Goal: Transaction & Acquisition: Purchase product/service

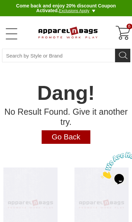
click at [79, 131] on link "Go Back" at bounding box center [66, 137] width 49 height 14
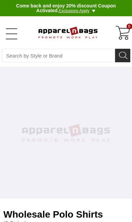
select select "48"
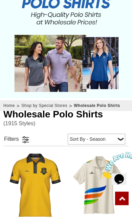
click at [111, 139] on select "Price - Low to High Price - High to Low Reviews Sort By - Season Top Seller" at bounding box center [97, 139] width 58 height 11
select select "1"
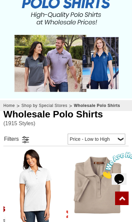
scroll to position [137, 0]
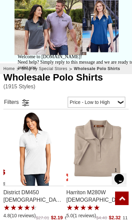
click at [22, 70] on div "Welcome to ApparelnBags.com! Need help? Simply reply to this message and we are…" at bounding box center [77, 62] width 119 height 16
click at [24, 70] on div "Welcome to ApparelnBags.com! Need help? Simply reply to this message and we are…" at bounding box center [77, 62] width 119 height 16
click at [20, 105] on link at bounding box center [25, 103] width 10 height 10
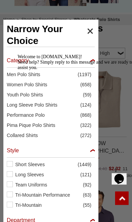
scroll to position [189, 0]
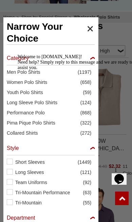
click at [24, 70] on div "Welcome to ApparelnBags.com! Need help? Simply reply to this message and we are…" at bounding box center [77, 62] width 119 height 16
click at [84, 70] on div "Welcome to ApparelnBags.com! Need help? Simply reply to this message and we are…" at bounding box center [77, 62] width 119 height 16
click at [18, 54] on icon "Chat attention grabber" at bounding box center [18, 54] width 0 height 0
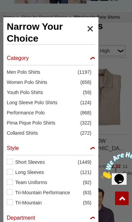
click at [38, 114] on span "Performance Polo" at bounding box center [44, 112] width 74 height 7
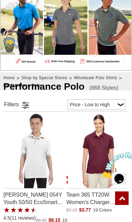
scroll to position [128, 0]
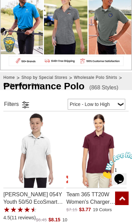
click at [23, 103] on link at bounding box center [25, 105] width 10 height 10
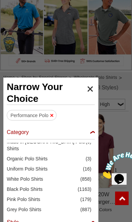
scroll to position [178, 0]
click at [90, 129] on div "Category" at bounding box center [51, 134] width 88 height 11
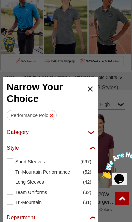
checkbox input "false"
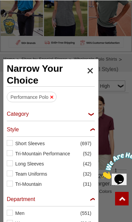
scroll to position [147, 0]
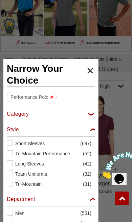
click at [11, 145] on label "Short Sleeves (697)" at bounding box center [51, 143] width 88 height 7
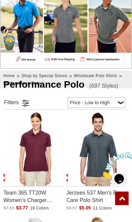
scroll to position [41, 0]
click at [20, 104] on link at bounding box center [25, 103] width 10 height 10
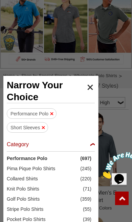
click at [89, 147] on div "Category" at bounding box center [51, 146] width 88 height 11
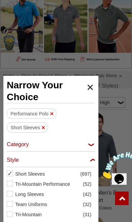
checkbox input "false"
click at [90, 159] on div "Style" at bounding box center [51, 162] width 88 height 11
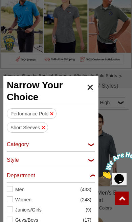
checkbox input "false"
click at [12, 199] on label "Women (248)" at bounding box center [51, 200] width 88 height 7
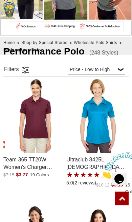
scroll to position [184, 0]
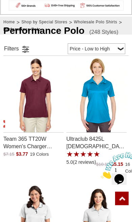
click at [22, 51] on link at bounding box center [25, 49] width 10 height 10
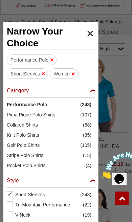
click at [88, 179] on div "Style" at bounding box center [51, 183] width 88 height 11
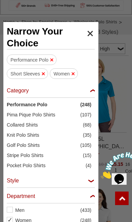
checkbox input "false"
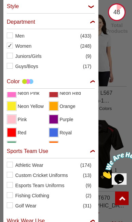
scroll to position [111, 0]
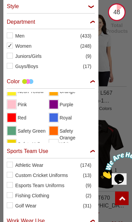
click at [11, 119] on span "View Red" at bounding box center [11, 118] width 8 height 8
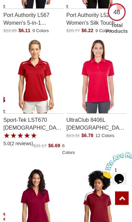
scroll to position [431, 0]
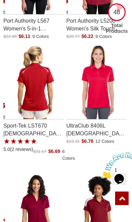
click at [33, 90] on img "Sport-Tek LST670 Ladies Vector Sport-Wick Polo with a 5.0 Star Rating 2Product …" at bounding box center [35, 81] width 60 height 75
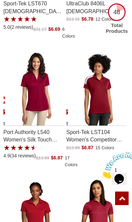
scroll to position [569, 0]
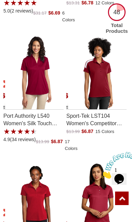
click at [37, 83] on img "Port Authority L540 Womens Silk Touch Performance Polo with a 4.9 Star Rating 3…" at bounding box center [35, 72] width 60 height 75
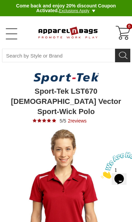
type input "See Next 12 Reviews"
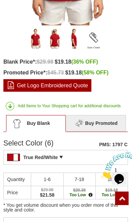
scroll to position [262, 0]
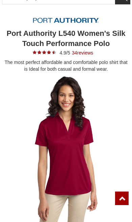
type input "See Next 12 Reviews"
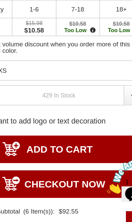
scroll to position [395, 0]
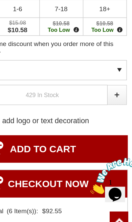
click at [114, 98] on link at bounding box center [121, 105] width 14 height 15
type input "1"
click at [61, 136] on input "ADD TO CART" at bounding box center [65, 146] width 125 height 20
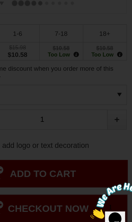
type input "UPDATE CART"
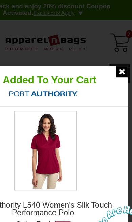
scroll to position [1, 0]
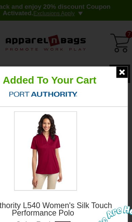
click at [120, 51] on img at bounding box center [124, 53] width 8 height 8
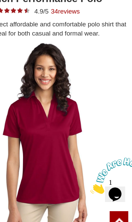
scroll to position [76, 0]
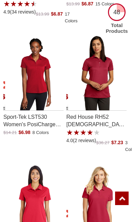
scroll to position [695, 0]
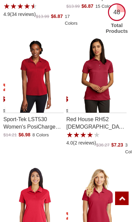
click at [34, 91] on img "Sport-Tek LST530 Womens PosiCharge Strive Polo with a 0.0 Star Rating 0Product …" at bounding box center [35, 75] width 60 height 75
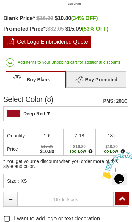
scroll to position [292, 0]
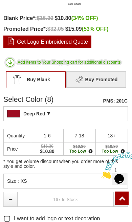
click at [78, 114] on div "Deep Red PMS: 201C Pantone Matching System (PMS), a proprietary color system us…" at bounding box center [65, 113] width 125 height 15
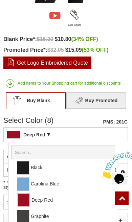
click at [80, 133] on div "Deep Red PMS: 201C Pantone Matching System (PMS), a proprietary color system us…" at bounding box center [65, 134] width 125 height 15
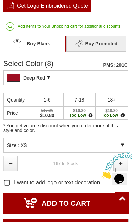
scroll to position [329, 0]
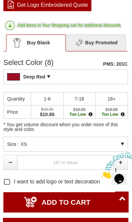
click at [116, 144] on div "Size : XS" at bounding box center [65, 144] width 125 height 15
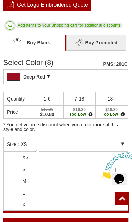
click at [69, 169] on li "S" at bounding box center [66, 170] width 124 height 12
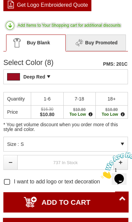
click at [122, 166] on link at bounding box center [121, 162] width 14 height 15
type input "1"
click at [75, 202] on input "ADD TO CART" at bounding box center [65, 202] width 125 height 20
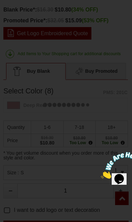
type input "UPDATE CART"
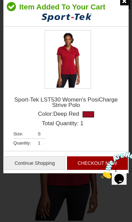
scroll to position [0, 0]
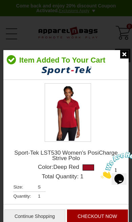
click at [123, 52] on img at bounding box center [124, 54] width 8 height 8
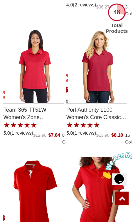
scroll to position [827, 0]
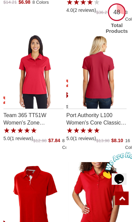
click at [93, 88] on img "Port Authority L100 Womens Core Classic Pique Polo with a 5.0 Star Rating 1Prod…" at bounding box center [98, 71] width 60 height 75
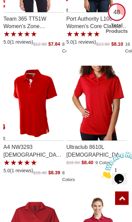
scroll to position [924, 0]
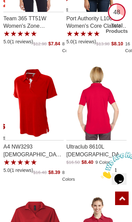
click at [102, 111] on img "Ultraclub 8610L Ladies Cool & Dry 8 Star Elite Performance Interlock Polo with …" at bounding box center [98, 102] width 60 height 75
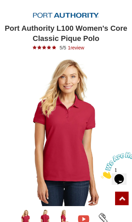
scroll to position [63, 0]
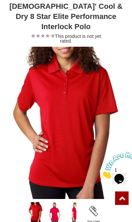
scroll to position [109, 0]
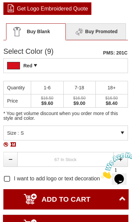
click at [122, 152] on link at bounding box center [121, 159] width 14 height 15
type input "1"
click at [75, 189] on input "ADD TO CART" at bounding box center [65, 199] width 125 height 20
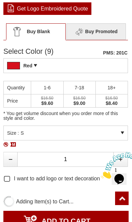
type input "UPDATE CART"
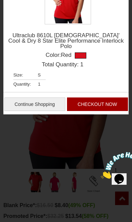
scroll to position [0, 0]
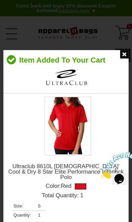
click at [121, 54] on img at bounding box center [124, 54] width 8 height 8
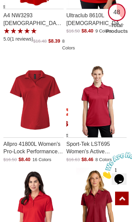
scroll to position [1056, 0]
click at [38, 113] on img "Allpro 41800L Womens Pro-Lock Performance Polo with a 0.0 Star Rating 0Product …" at bounding box center [35, 100] width 60 height 75
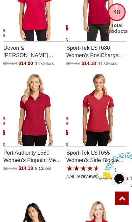
scroll to position [2741, 0]
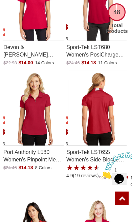
click at [104, 114] on img "Sport-Tek LST655 Womens Side Blocked Micropique Sport-Wick Polo with a 4.9 Star…" at bounding box center [98, 107] width 60 height 75
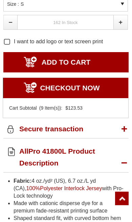
scroll to position [303, 0]
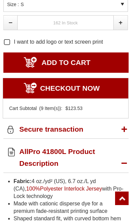
click at [114, 30] on link at bounding box center [121, 22] width 14 height 15
type input "1"
click at [87, 73] on input "ADD TO CART" at bounding box center [65, 63] width 125 height 20
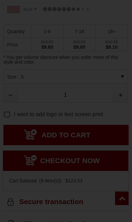
type input "UPDATE CART"
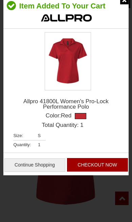
scroll to position [0, 0]
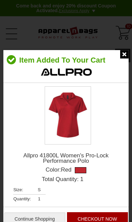
click at [112, 59] on div at bounding box center [60, 67] width 114 height 31
click at [121, 57] on img at bounding box center [124, 54] width 8 height 8
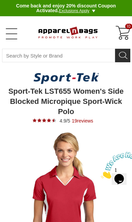
type input "UPDATE CART"
type input "See Next 12 Reviews"
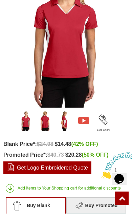
scroll to position [172, 0]
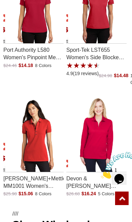
scroll to position [30, 0]
